Goal: Transaction & Acquisition: Purchase product/service

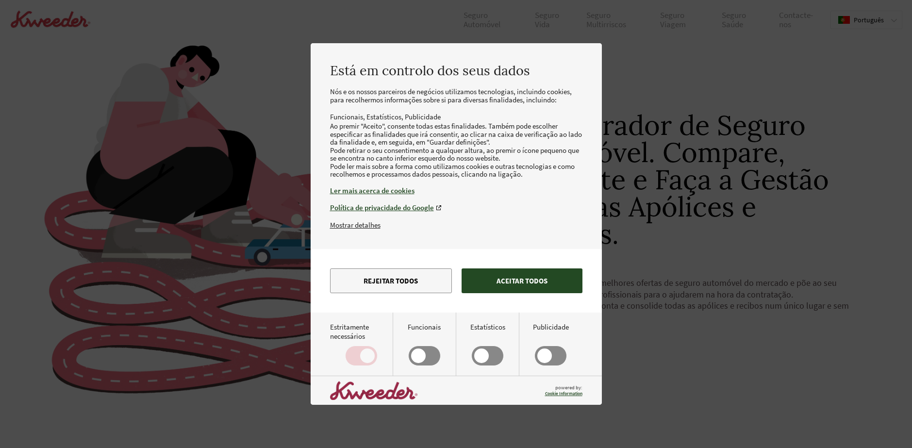
click at [503, 291] on button "Aceitar todos" at bounding box center [522, 281] width 121 height 25
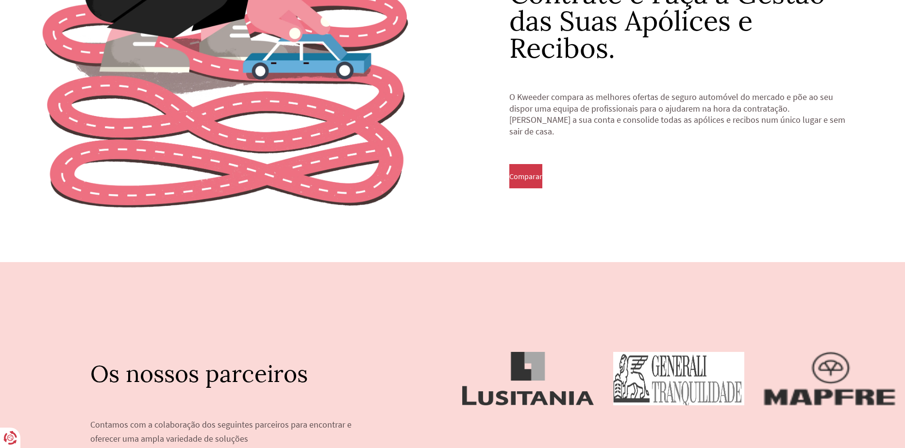
scroll to position [243, 0]
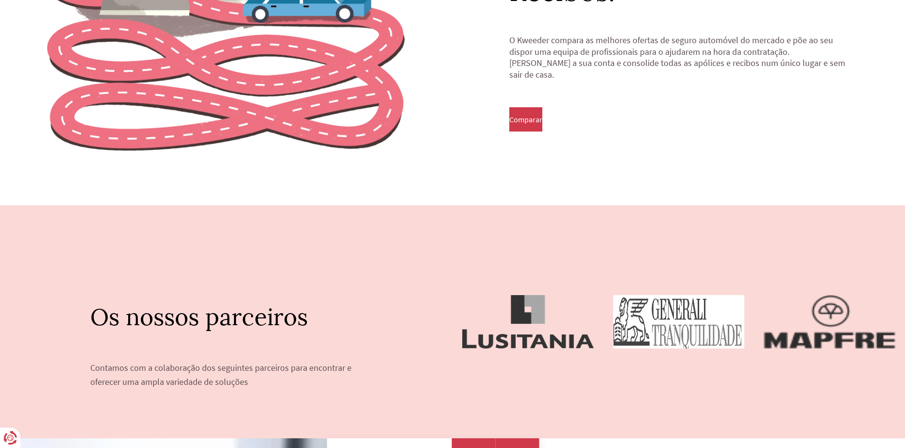
click at [542, 116] on button "Comparar" at bounding box center [525, 119] width 33 height 24
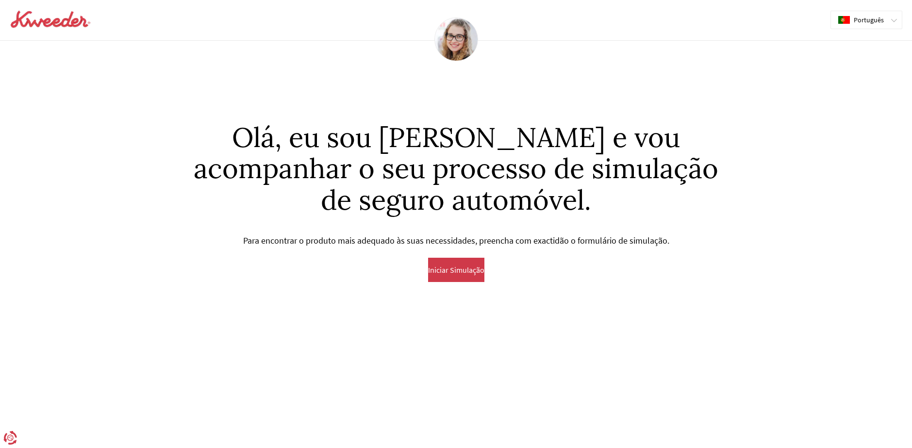
click at [468, 273] on span "Iniciar Simulação" at bounding box center [456, 270] width 56 height 9
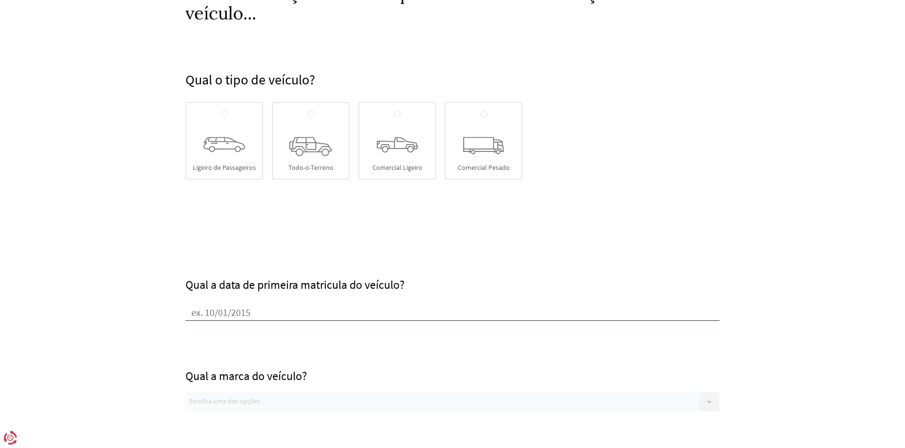
scroll to position [49, 0]
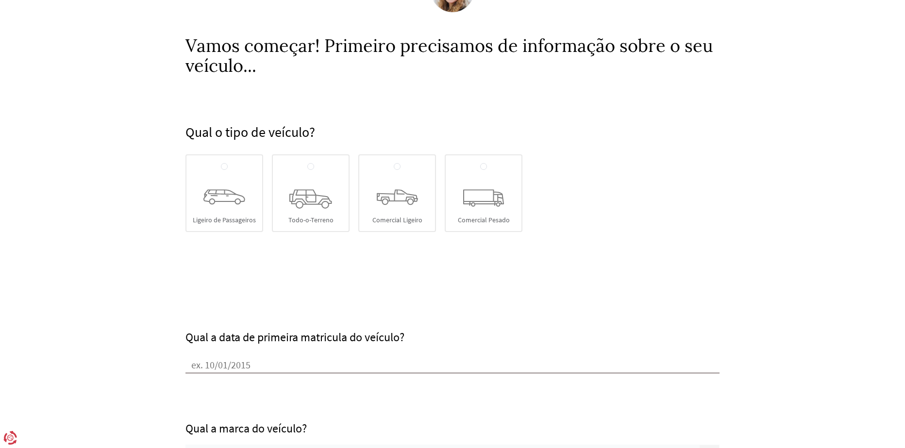
click at [209, 188] on div "Ligeiro de Passageiros" at bounding box center [224, 193] width 78 height 78
radio input "true"
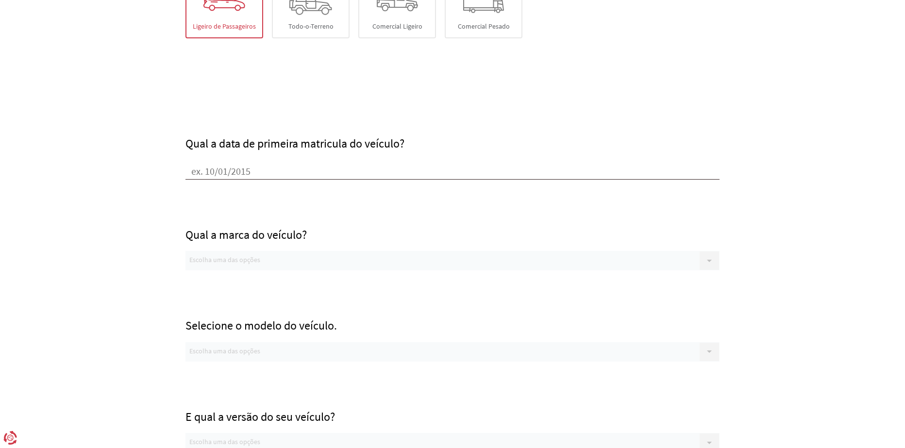
scroll to position [291, 0]
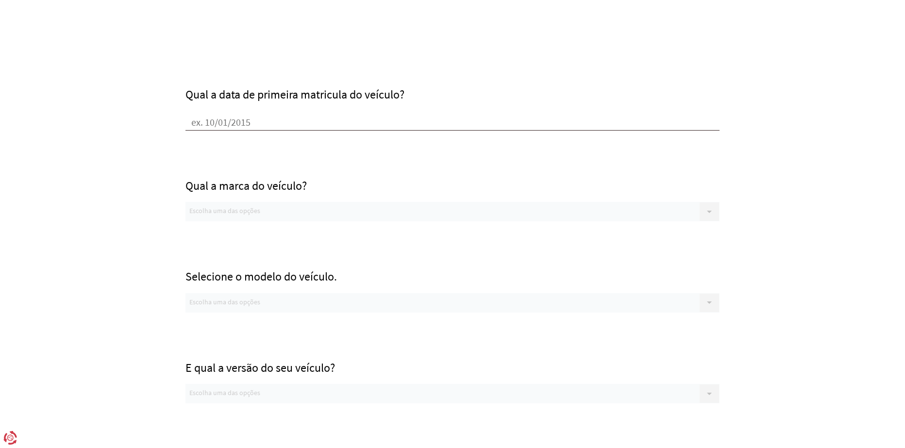
click at [234, 124] on input "Qual a data de primeira matricula do veículo?" at bounding box center [452, 123] width 534 height 15
type input "[DATE]"
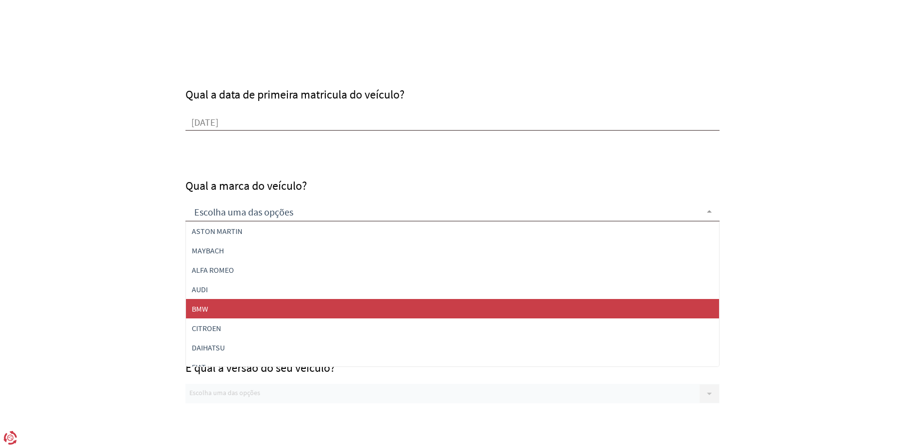
click at [226, 307] on span "BMW" at bounding box center [452, 308] width 533 height 19
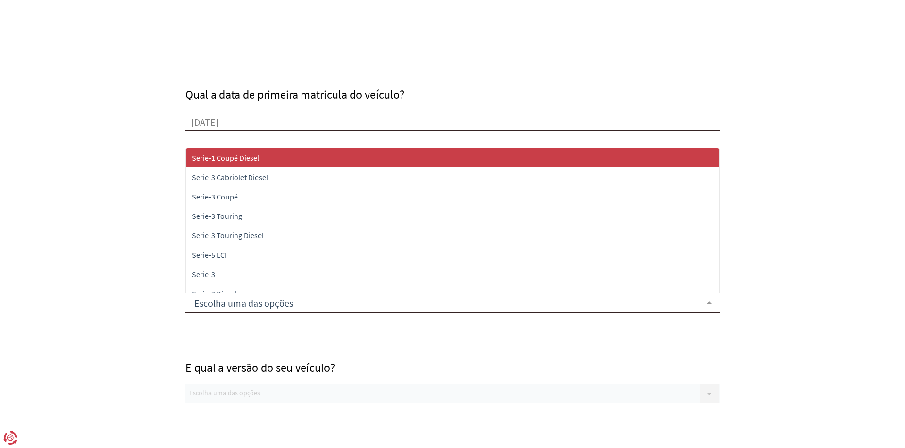
click at [224, 309] on div at bounding box center [452, 302] width 534 height 19
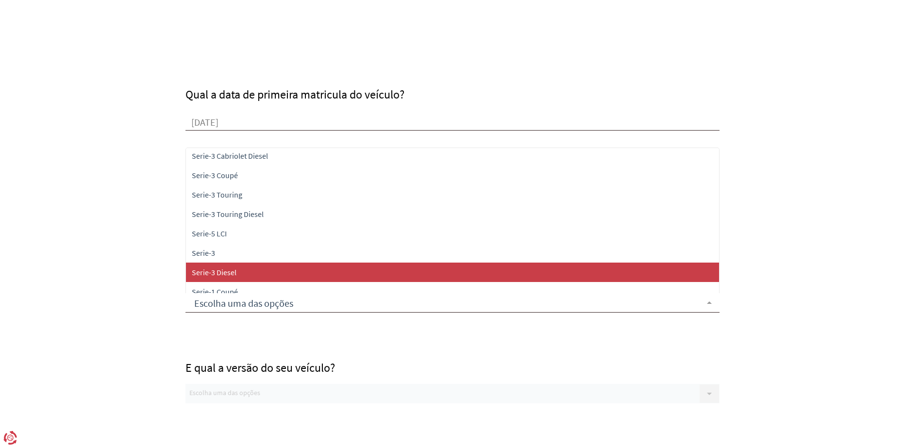
scroll to position [0, 0]
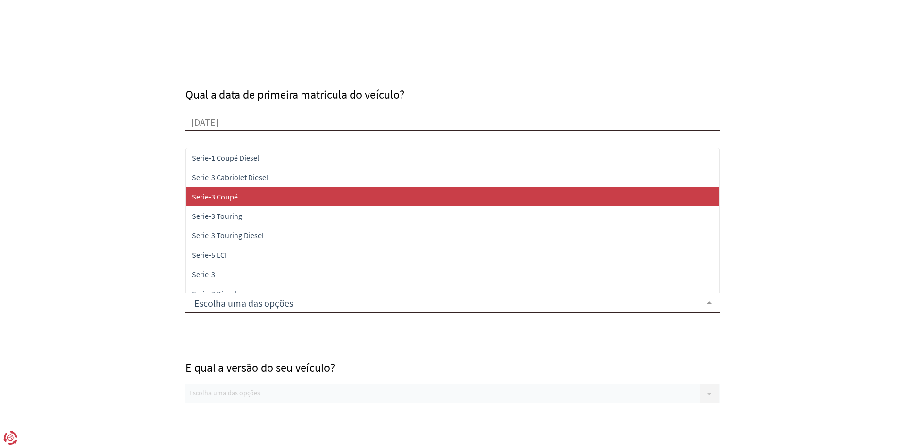
click at [244, 195] on span "Serie-3 Coupé" at bounding box center [452, 196] width 533 height 19
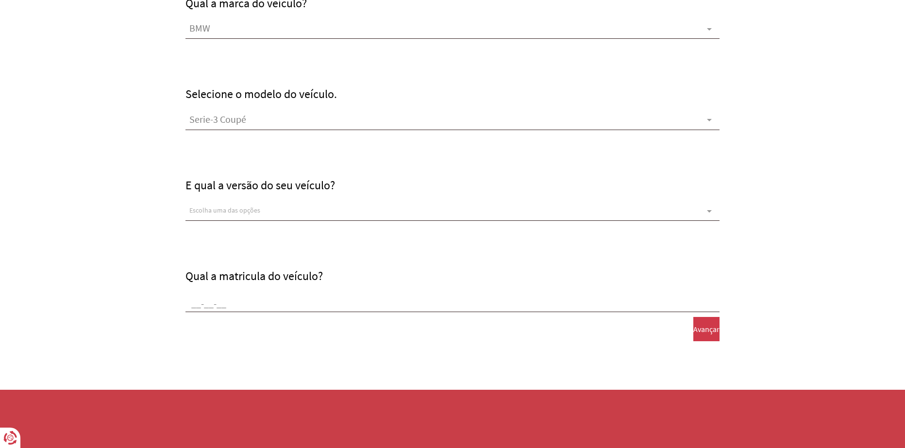
click at [161, 131] on form "Qual o tipo de veículo? [GEOGRAPHIC_DATA] Todo-o-Terreno Comercial Ligeiro Come…" at bounding box center [452, 49] width 905 height 798
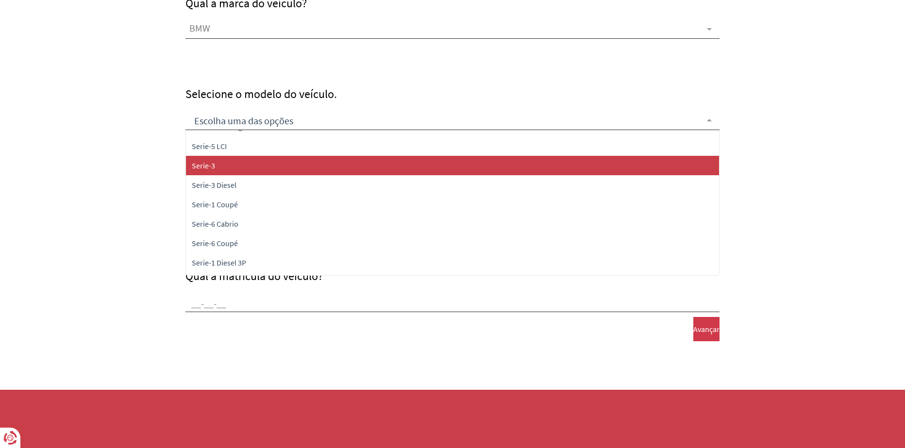
scroll to position [97, 0]
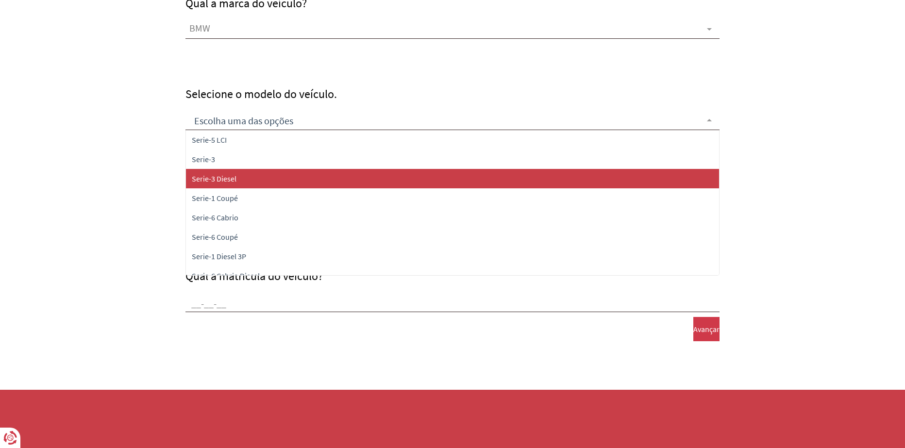
click at [236, 179] on span "Serie-3 Diesel" at bounding box center [214, 179] width 45 height 10
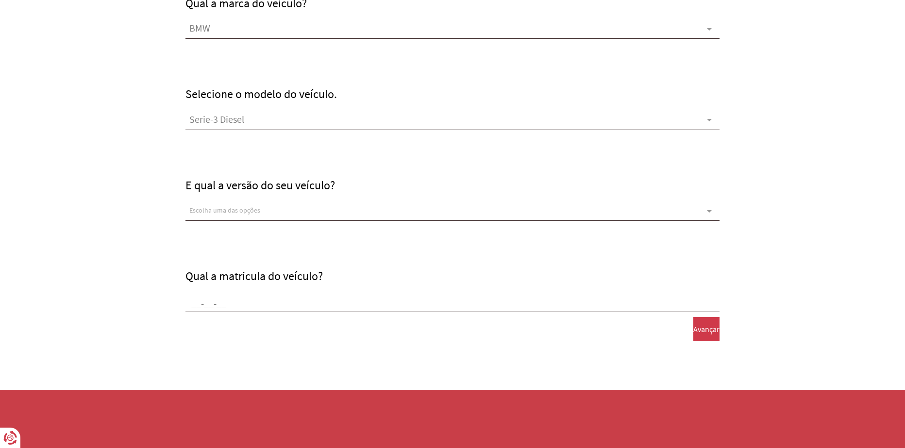
click at [227, 216] on div "Escolha uma das opções" at bounding box center [452, 211] width 534 height 19
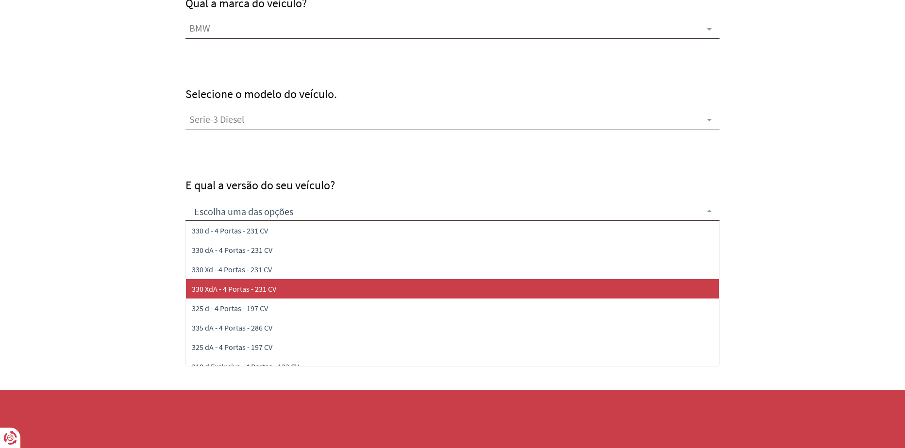
scroll to position [0, 0]
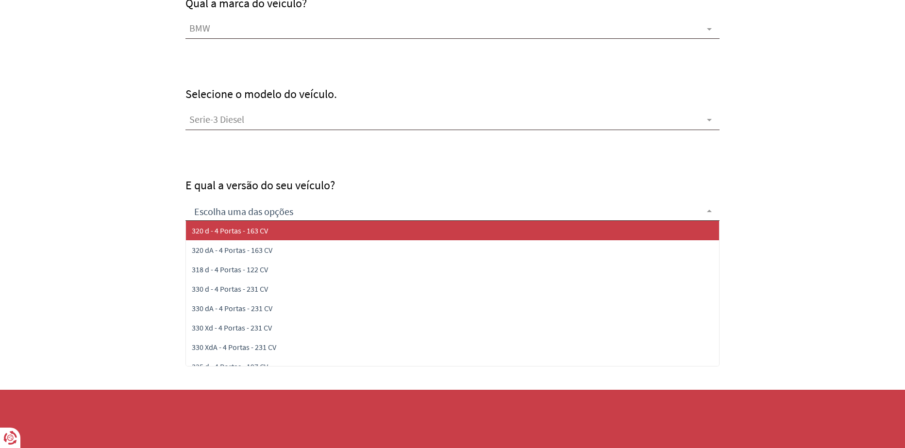
drag, startPoint x: 155, startPoint y: 247, endPoint x: 165, endPoint y: 247, distance: 10.2
click at [158, 247] on form "Qual o tipo de veículo? [GEOGRAPHIC_DATA] Todo-o-Terreno Comercial Ligeiro Come…" at bounding box center [452, 49] width 905 height 798
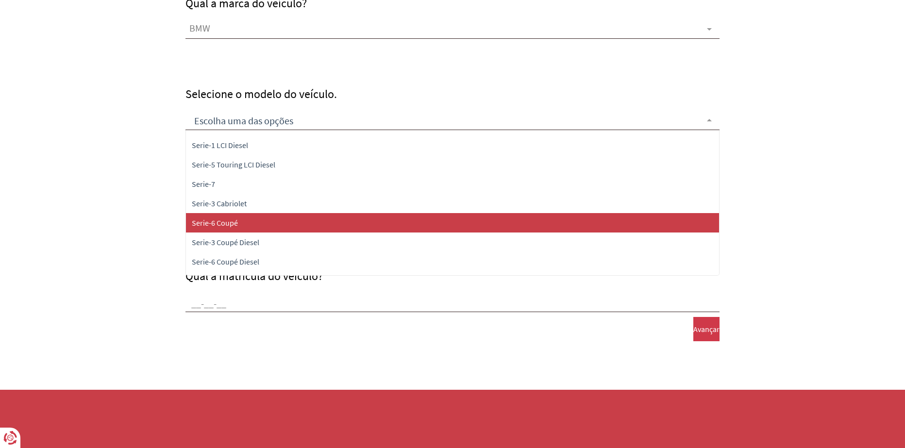
scroll to position [340, 0]
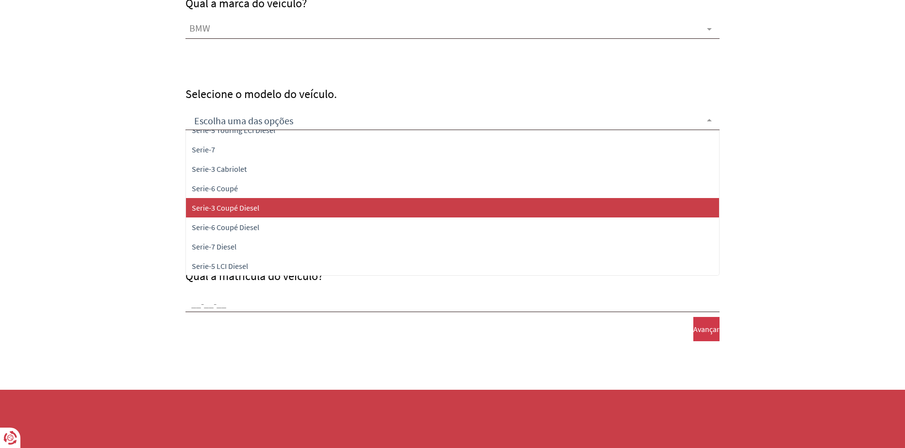
click at [241, 210] on span "Serie-3 Coupé Diesel" at bounding box center [225, 208] width 67 height 10
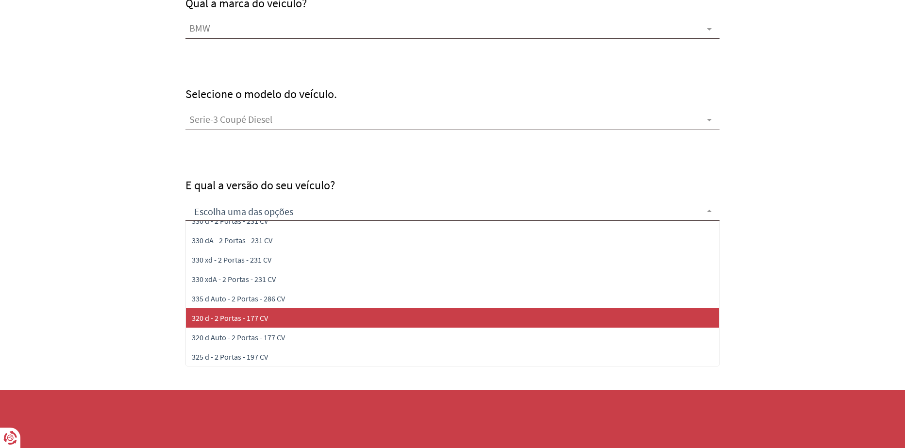
scroll to position [0, 0]
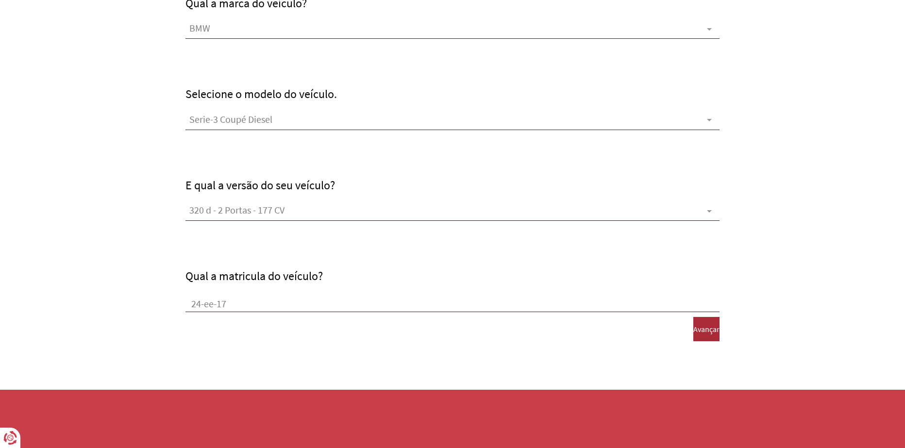
type input "24-ee-17"
click at [698, 329] on span "Avançar" at bounding box center [706, 329] width 26 height 9
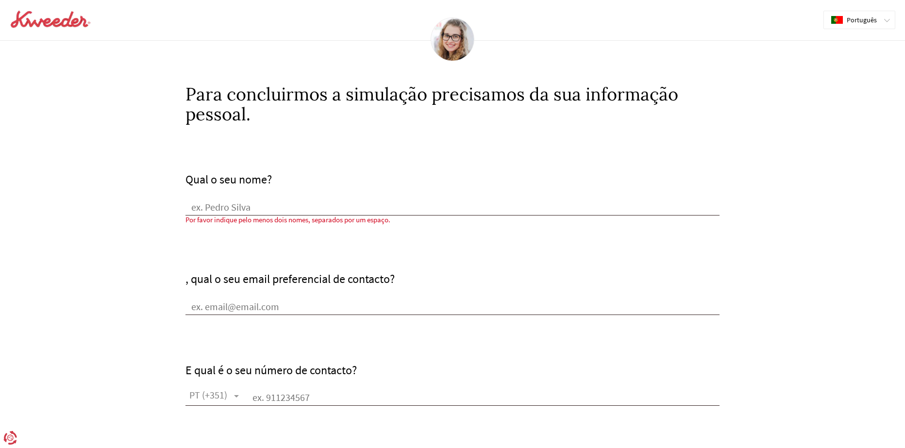
click at [283, 214] on input "Qual o seu nome?" at bounding box center [452, 208] width 534 height 15
type input "[PERSON_NAME]"
type input "[DOMAIN_NAME][EMAIL_ADDRESS][DOMAIN_NAME]"
type input "918575553"
type input "2330-028"
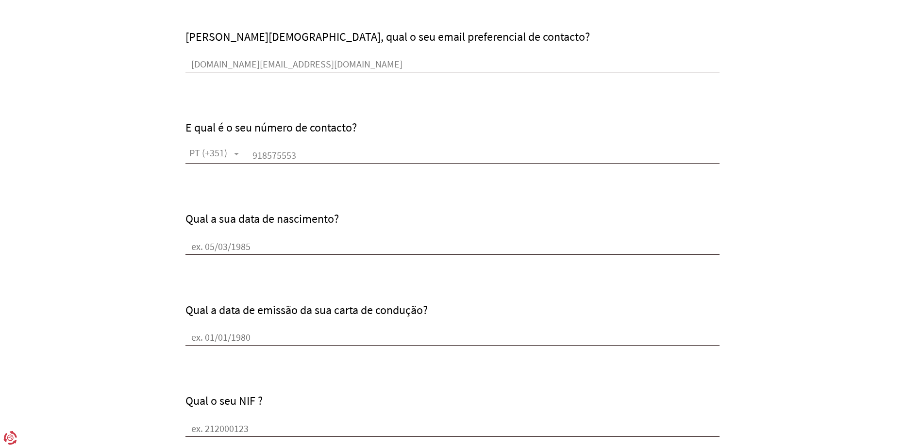
scroll to position [243, 0]
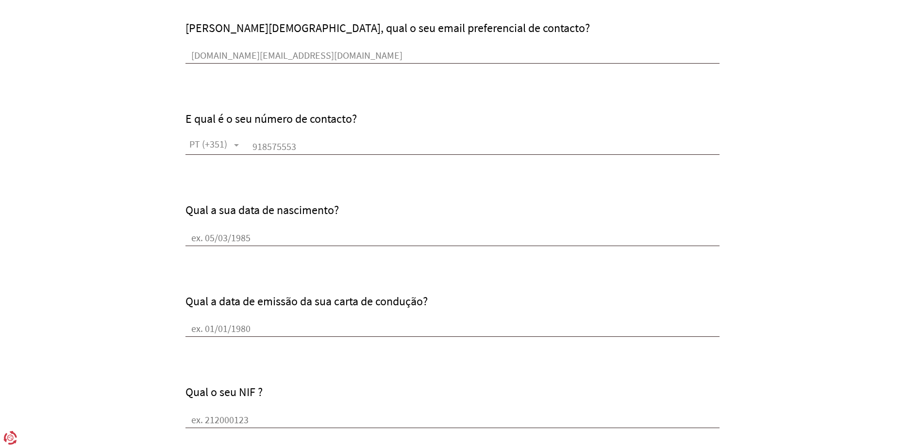
click at [222, 327] on input "Qual a data de emissão da sua carta de condução?" at bounding box center [452, 329] width 534 height 15
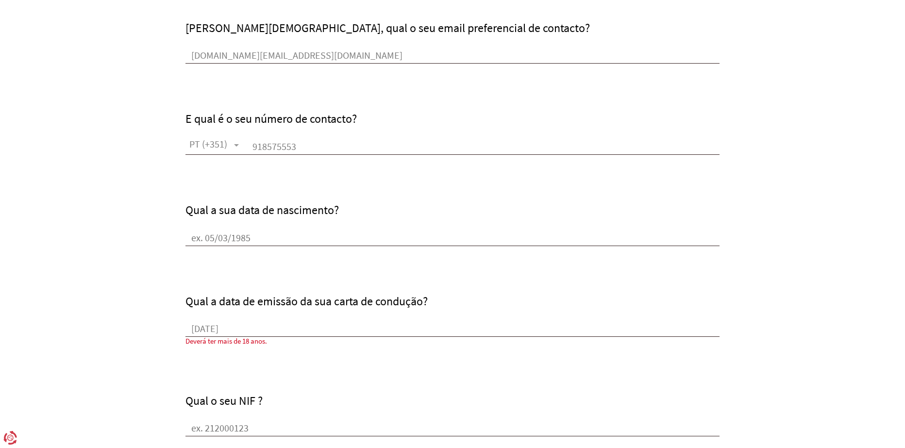
type input "[DATE]"
click at [207, 244] on input "Qual a sua data de nascimento?" at bounding box center [452, 239] width 534 height 15
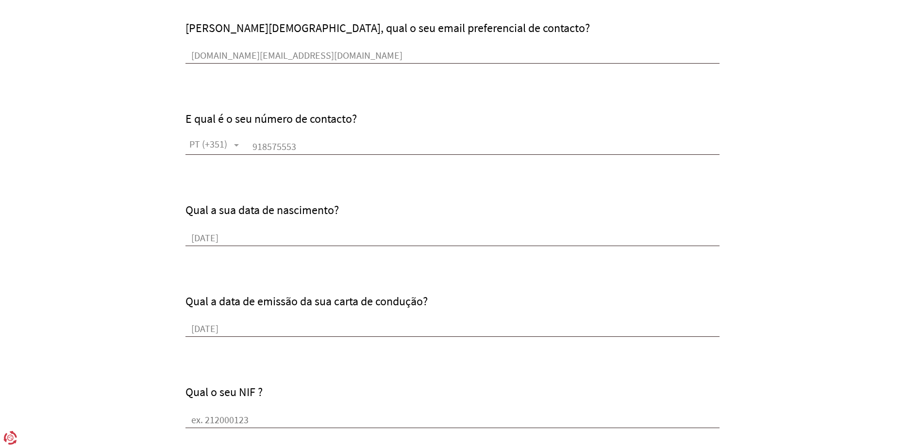
type input "[DATE]"
click at [222, 418] on input "Qual o seu NIF ?" at bounding box center [452, 421] width 534 height 15
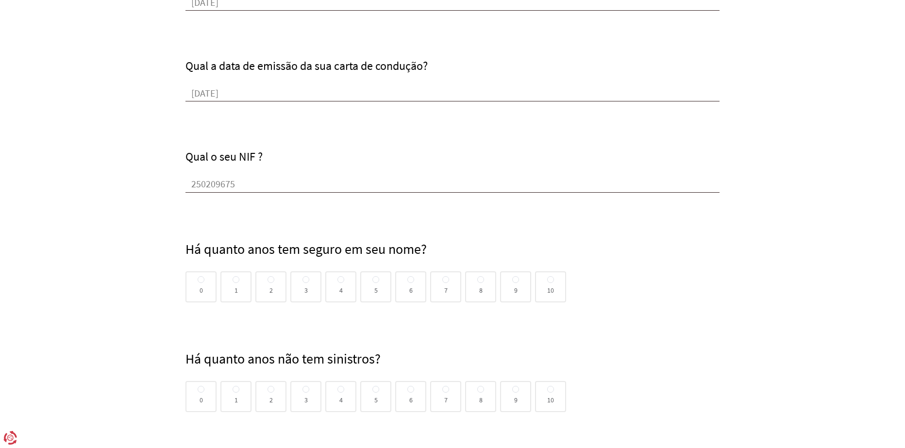
scroll to position [486, 0]
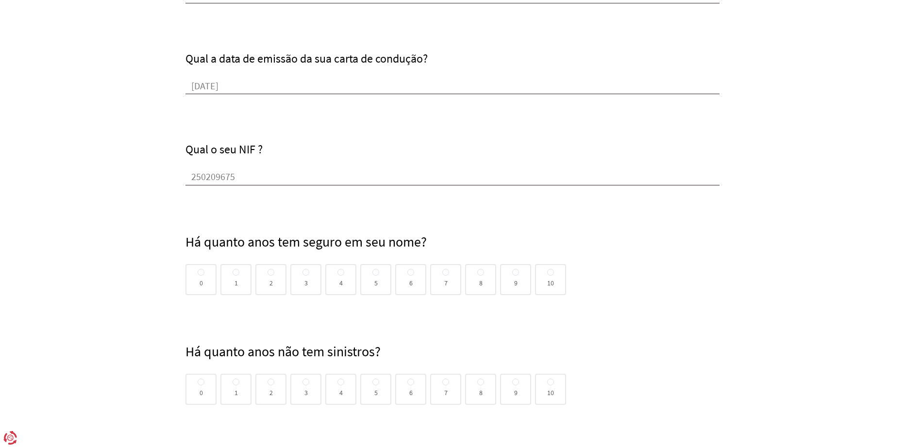
type input "250209675"
click at [411, 275] on span at bounding box center [410, 272] width 7 height 7
radio input "true"
click at [411, 275] on input "6" at bounding box center [410, 273] width 7 height 8
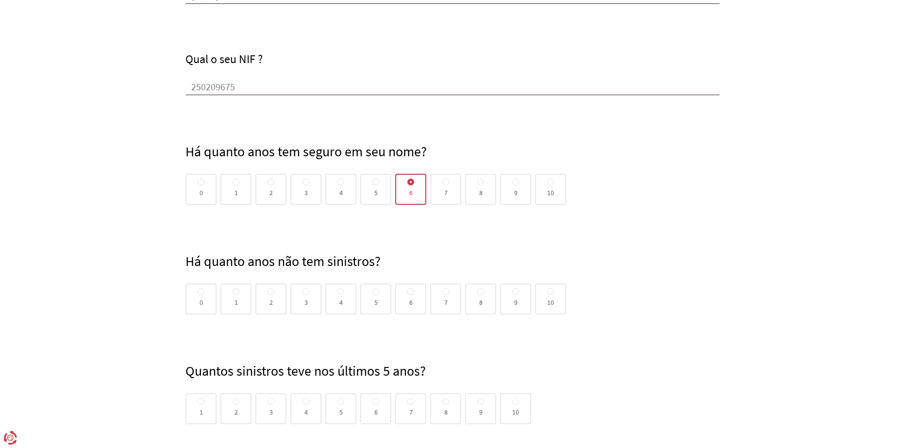
scroll to position [583, 0]
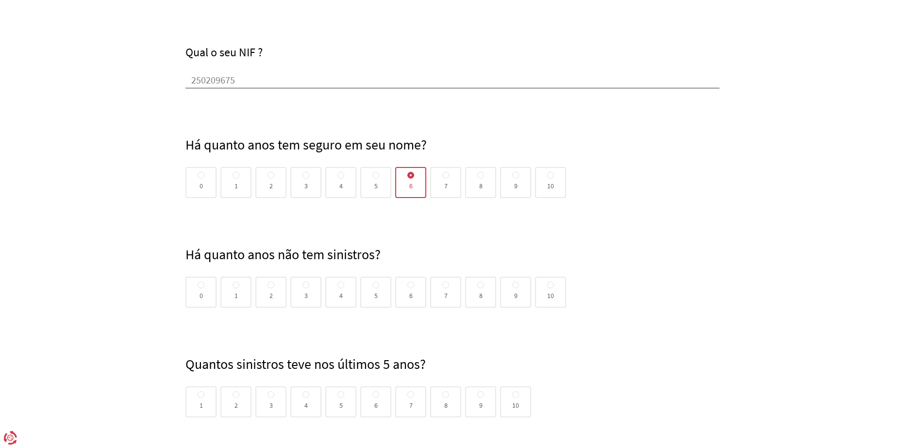
click at [553, 292] on span "10" at bounding box center [550, 292] width 7 height 0
radio input "true"
click at [553, 289] on input "10" at bounding box center [550, 286] width 7 height 8
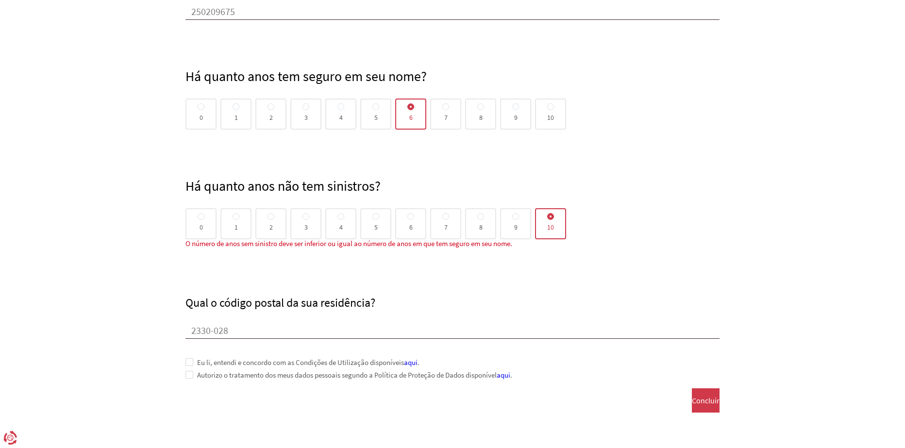
scroll to position [680, 0]
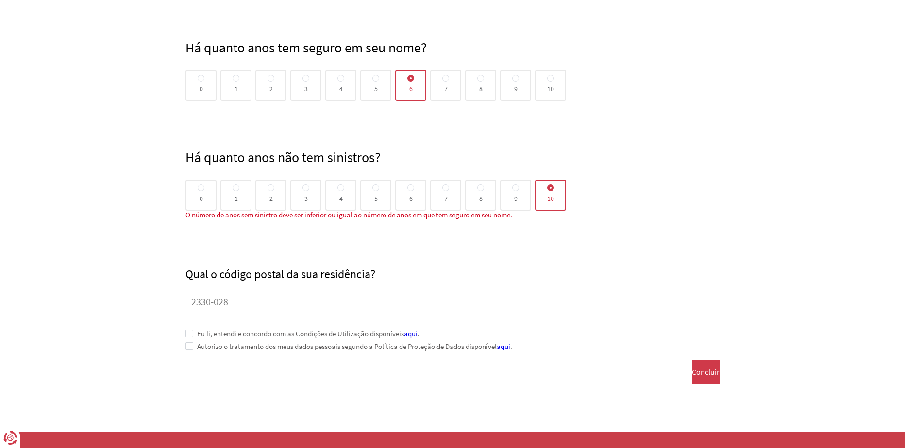
click at [187, 330] on span at bounding box center [189, 334] width 8 height 8
click at [192, 349] on span at bounding box center [189, 346] width 8 height 8
click at [692, 370] on span "Concluir" at bounding box center [706, 372] width 28 height 9
click at [692, 368] on span "Concluir" at bounding box center [706, 372] width 28 height 9
click at [692, 379] on button "Concluir" at bounding box center [706, 372] width 28 height 24
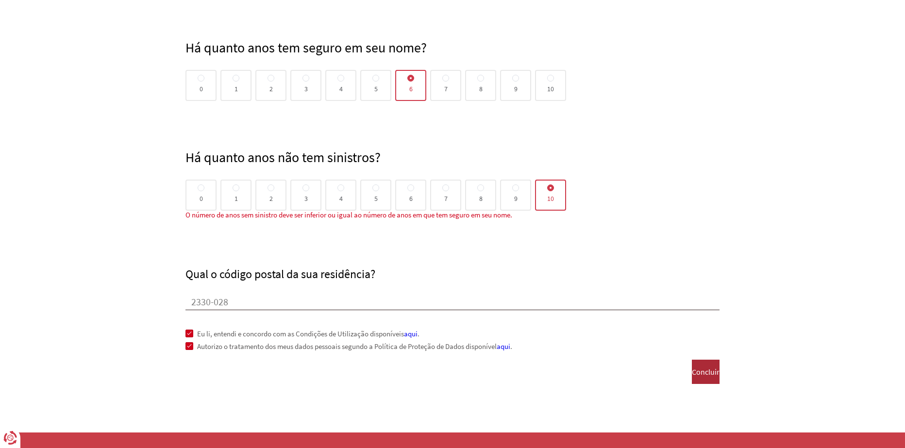
click at [692, 372] on span "Concluir" at bounding box center [706, 372] width 28 height 9
click at [692, 371] on span "Concluir" at bounding box center [706, 372] width 28 height 9
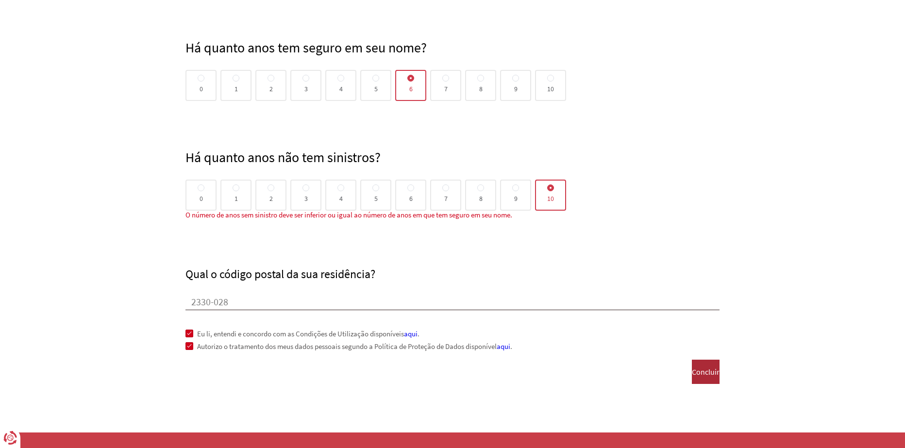
click at [692, 371] on span "Concluir" at bounding box center [706, 372] width 28 height 9
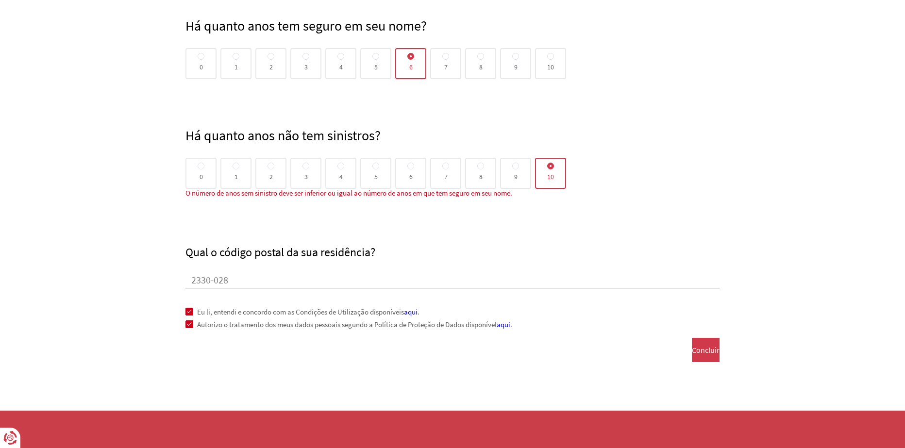
scroll to position [723, 0]
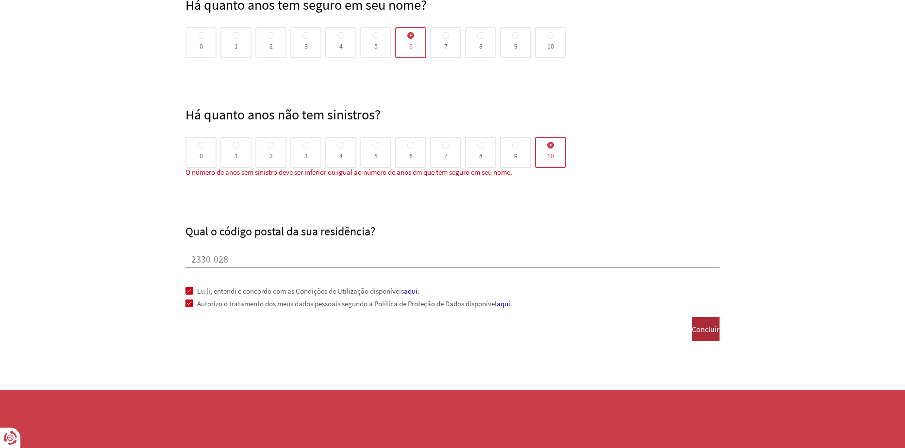
click at [717, 327] on button "Concluir" at bounding box center [706, 329] width 28 height 24
click at [697, 330] on span "Concluir" at bounding box center [706, 329] width 28 height 9
click at [692, 332] on span "Concluir" at bounding box center [706, 329] width 28 height 9
click at [692, 336] on button "Concluir" at bounding box center [706, 329] width 28 height 24
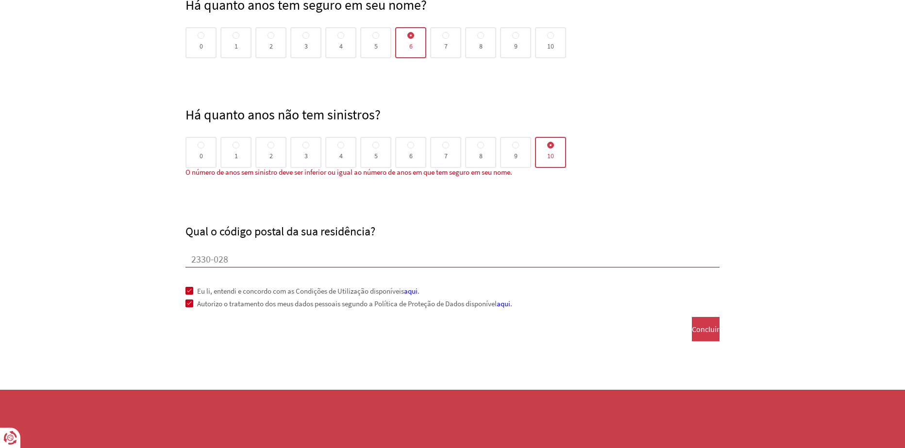
click at [692, 317] on button "Concluir" at bounding box center [706, 329] width 28 height 24
click at [696, 326] on span "Concluir" at bounding box center [706, 329] width 28 height 9
